Goal: Information Seeking & Learning: Stay updated

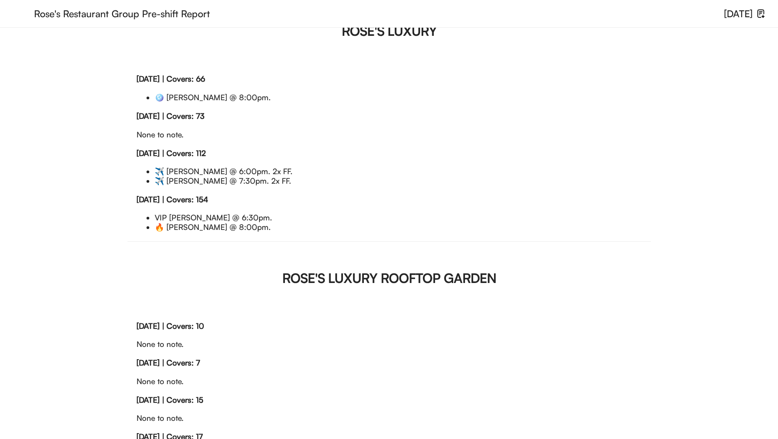
scroll to position [166, 0]
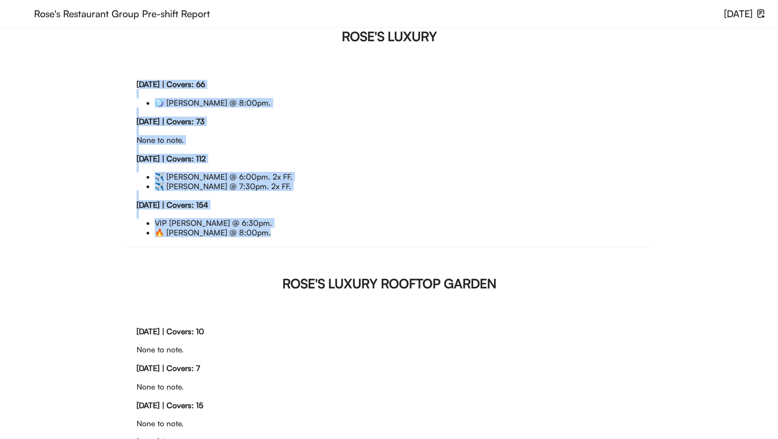
drag, startPoint x: 137, startPoint y: 102, endPoint x: 267, endPoint y: 281, distance: 220.9
click at [267, 246] on div "[DATE] | Covers: 0 None to note. [DATE] | Covers: 66 🪩 [PERSON_NAME] @ 8:00pm. …" at bounding box center [389, 163] width 524 height 167
copy div "[DATE] | Covers: 66 🪩 [PERSON_NAME] @ 8:00pm. [DATE] | Covers: 73 None to note.…"
click at [432, 191] on li "✈️️ [PERSON_NAME] @ 7:30pm. 2x FF." at bounding box center [398, 186] width 487 height 9
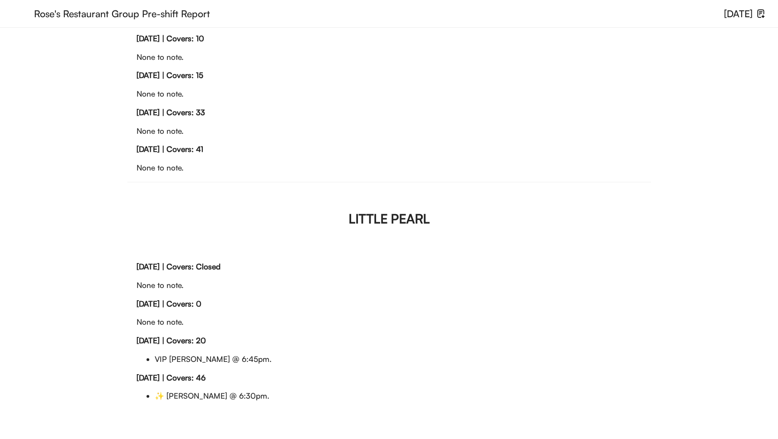
scroll to position [698, 0]
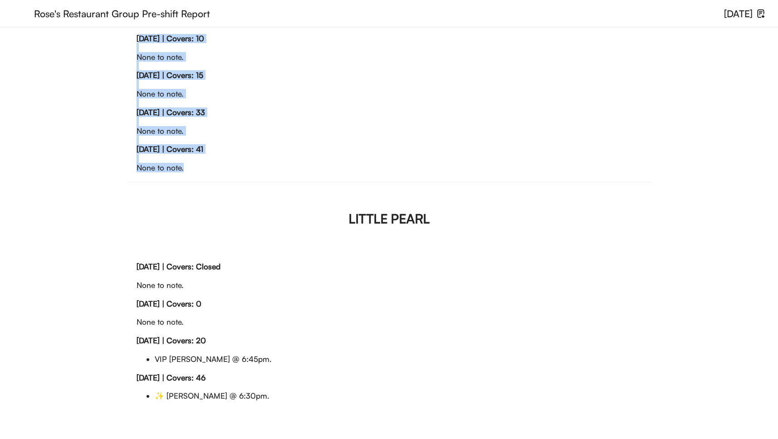
drag, startPoint x: 136, startPoint y: 119, endPoint x: 202, endPoint y: 279, distance: 172.3
click at [202, 182] on div "[DATE] | Covers: Closed None to note. [DATE] | Covers: 10 None to note. [DATE] …" at bounding box center [389, 108] width 524 height 148
copy div "[DATE] | Covers: 10 None to note. [DATE] | Covers: 15 None to note. [DATE] | Co…"
click at [342, 145] on div "[DATE] | Covers: 33 None to note." at bounding box center [389, 126] width 505 height 37
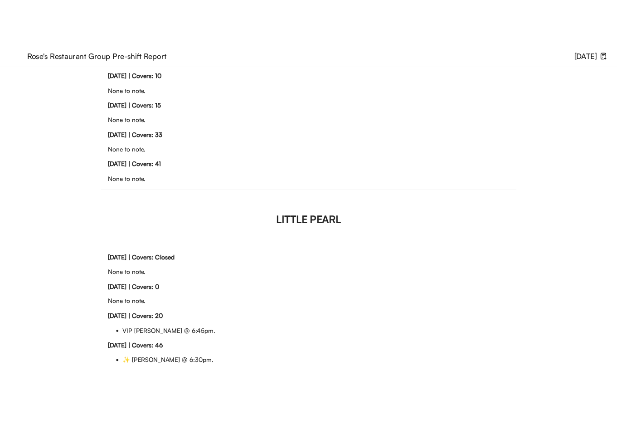
scroll to position [845, 0]
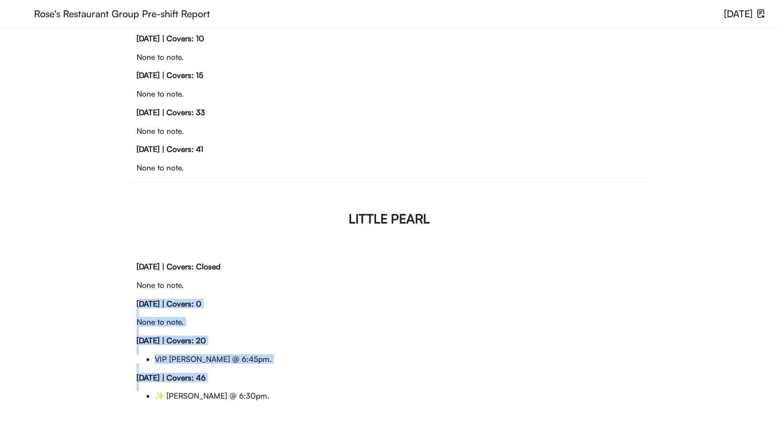
drag, startPoint x: 137, startPoint y: 283, endPoint x: 304, endPoint y: 402, distance: 205.7
click at [304, 402] on div "Tuesday, 9/02 | Covers: Closed None to note. Wednesday, 9/03 | Covers: Closed N…" at bounding box center [389, 336] width 524 height 148
click at [269, 262] on div "Wednesday, 9/03 | Covers: Closed None to note." at bounding box center [389, 280] width 505 height 37
click at [241, 308] on div "Thursday, 9/04 | Covers: 0 None to note." at bounding box center [389, 317] width 505 height 37
drag, startPoint x: 137, startPoint y: 331, endPoint x: 288, endPoint y: 406, distance: 168.8
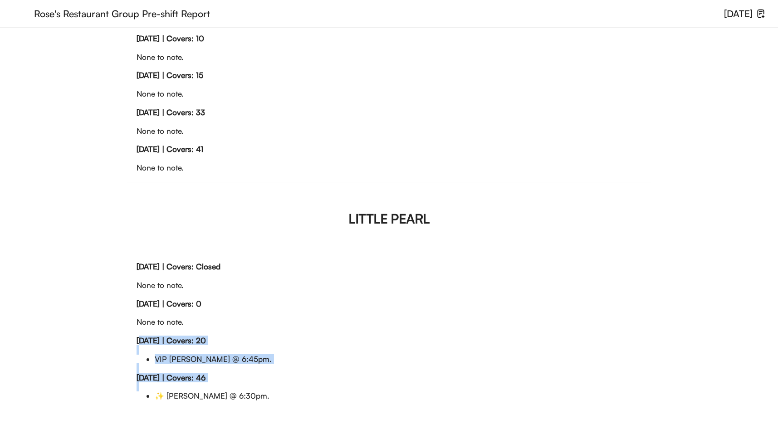
click at [289, 406] on div "Tuesday, 9/02 | Covers: Closed None to note. Wednesday, 9/03 | Covers: Closed N…" at bounding box center [389, 336] width 524 height 148
copy div "Friday, 9/05 | Covers: 20 VIP Josh Zavilla @ 6:45pm. Saturday, 9/06 | Covers: 46"
